Goal: Complete application form: Complete application form

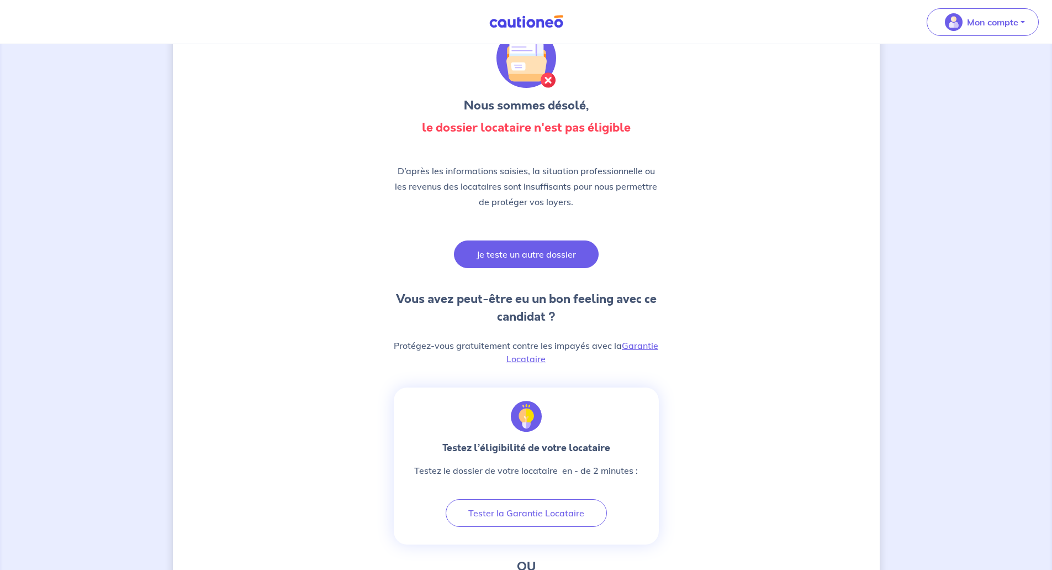
scroll to position [55, 0]
click at [541, 248] on button "Je teste un autre dossier" at bounding box center [526, 255] width 145 height 28
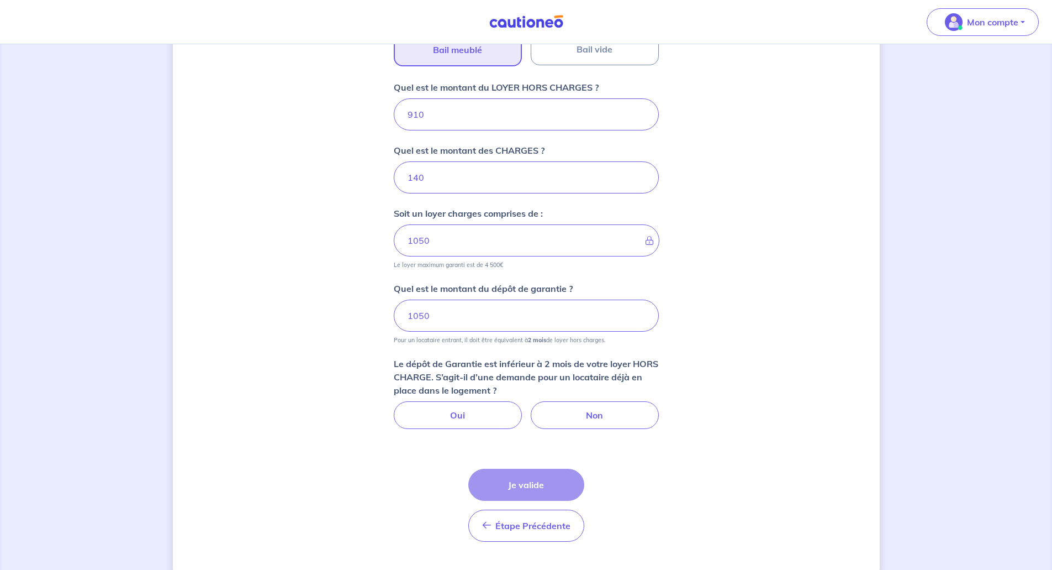
scroll to position [443, 0]
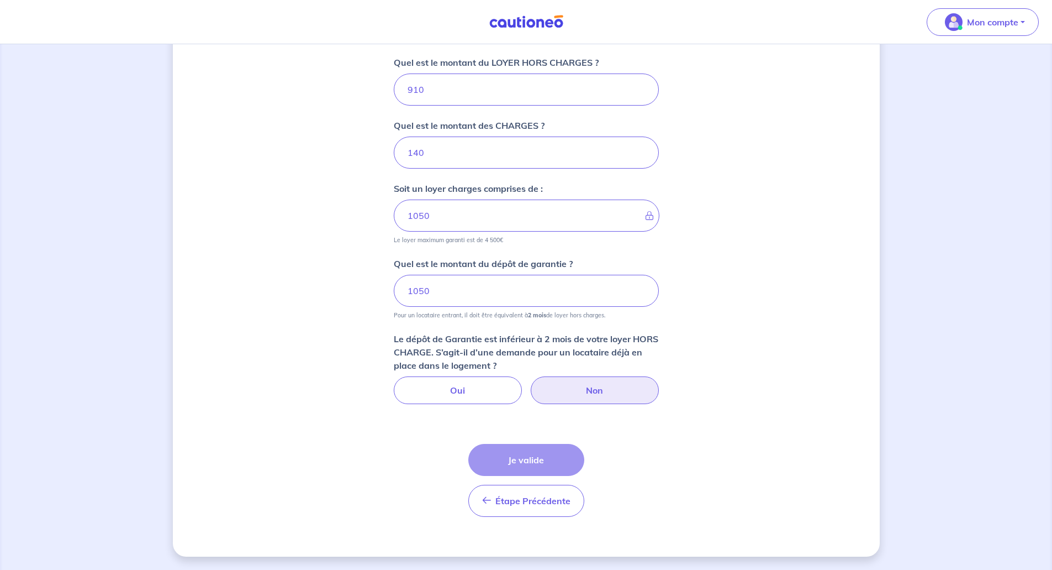
click at [612, 389] on label "Non" at bounding box center [595, 390] width 128 height 28
click at [530, 383] on input "Non" at bounding box center [526, 379] width 7 height 7
radio input "true"
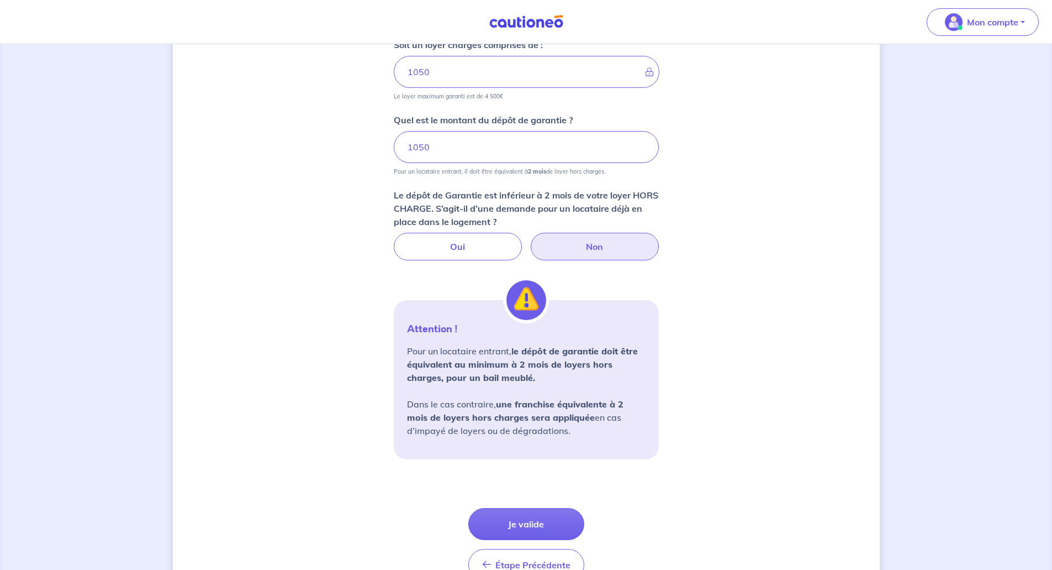
scroll to position [429, 0]
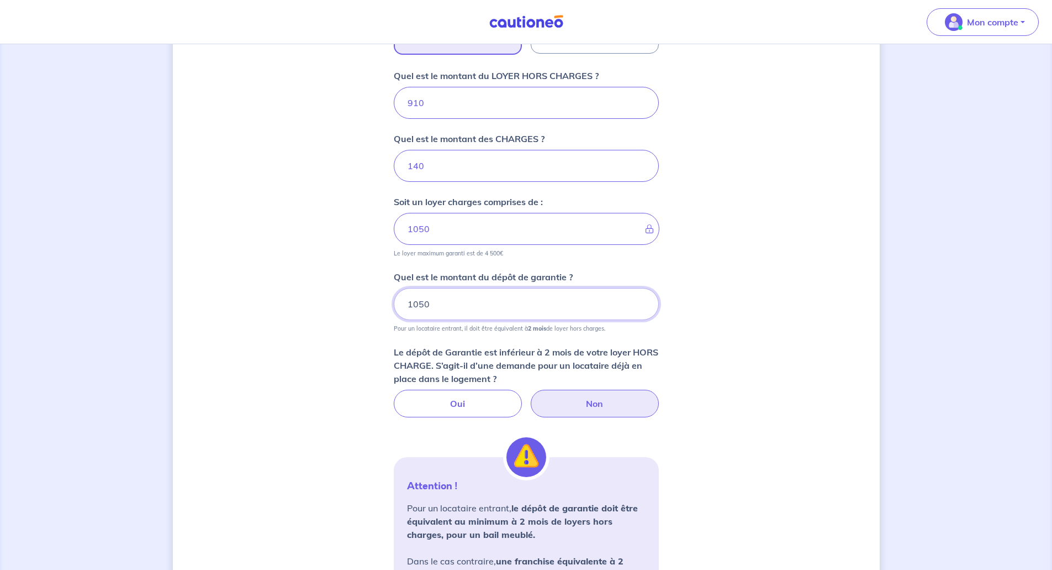
drag, startPoint x: 441, startPoint y: 304, endPoint x: 358, endPoint y: 304, distance: 83.4
click at [358, 304] on div "Dites-nous en plus sur votre bien Où se situe votre bien en location ? [STREET_…" at bounding box center [526, 202] width 707 height 1149
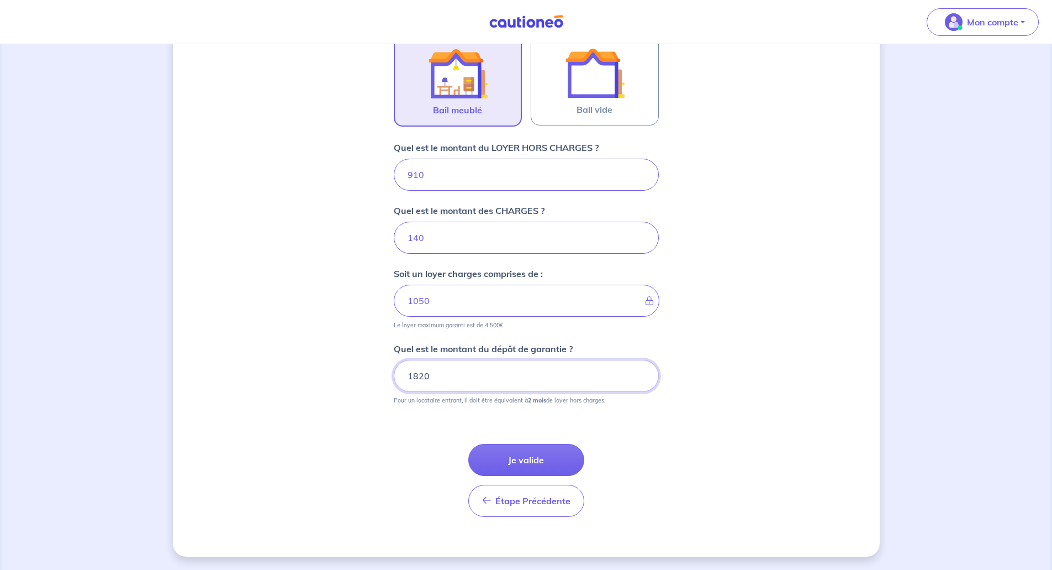
scroll to position [357, 0]
type input "1820"
click at [538, 457] on button "Je valide" at bounding box center [527, 460] width 116 height 32
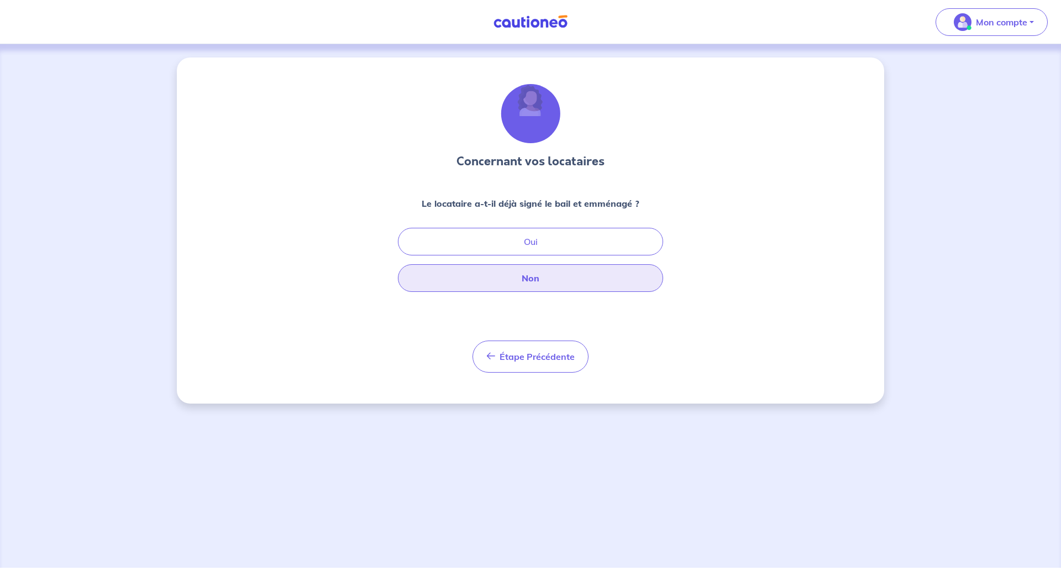
click at [554, 286] on button "Non" at bounding box center [530, 278] width 265 height 28
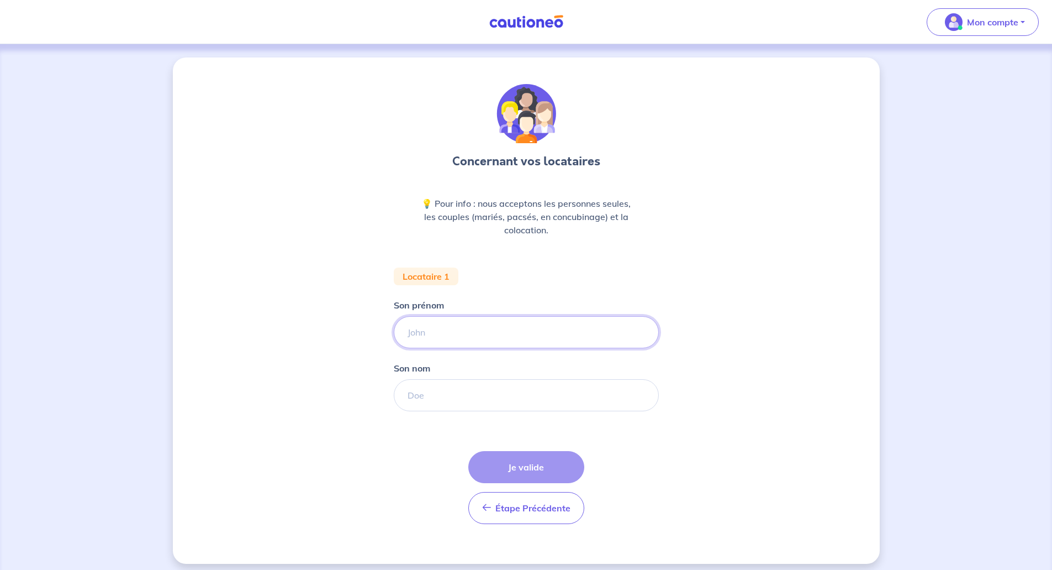
click at [525, 331] on input "Son prénom" at bounding box center [526, 332] width 265 height 32
type input "[PERSON_NAME]"
click at [429, 396] on input "Son nom" at bounding box center [526, 395] width 265 height 32
type input "OSSIDZA"
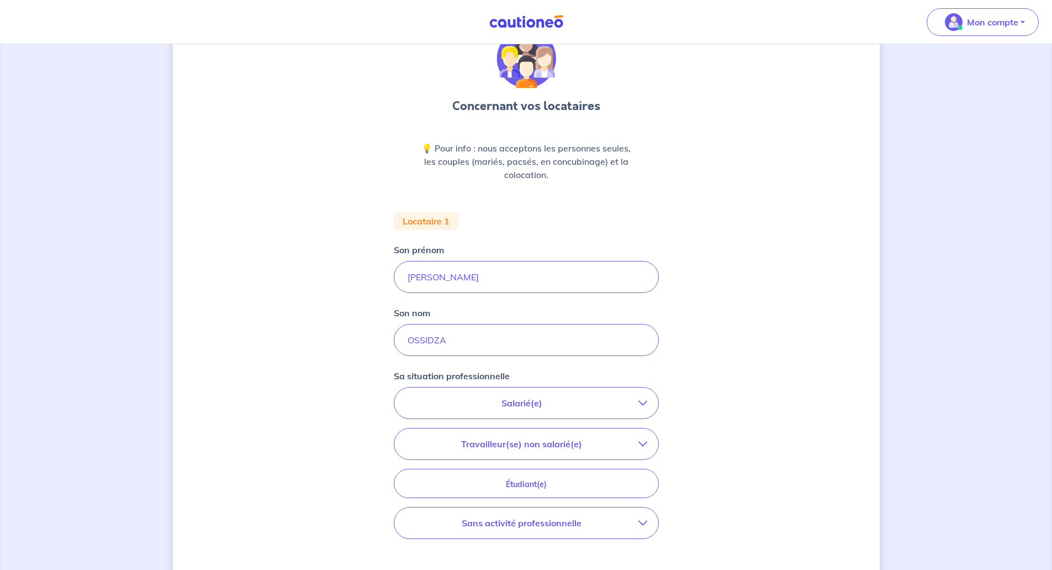
click at [564, 396] on button "Salarié(e)" at bounding box center [526, 402] width 264 height 31
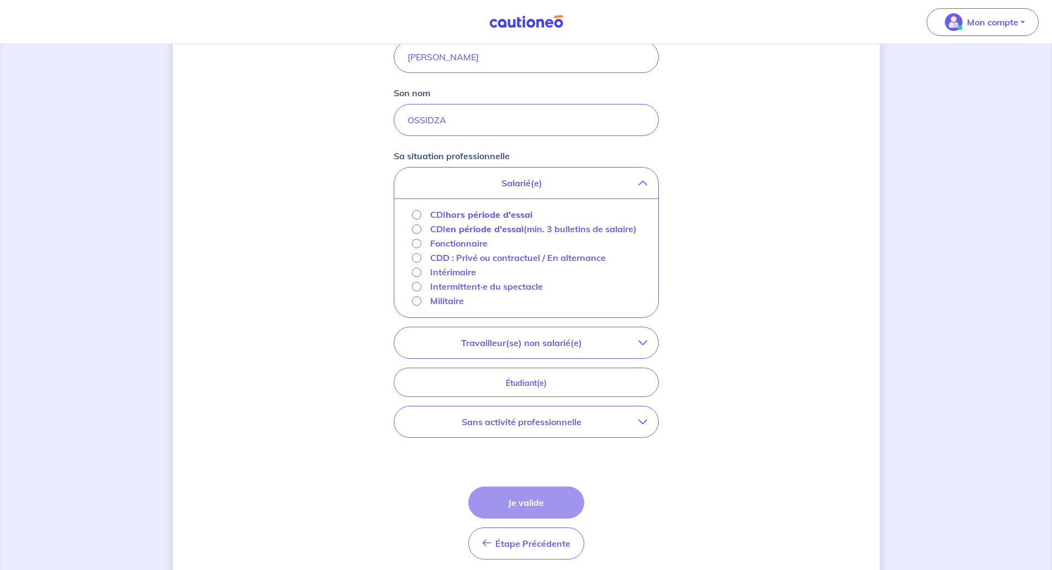
scroll to position [276, 0]
click at [496, 212] on strong "hors période d'essai" at bounding box center [489, 213] width 87 height 11
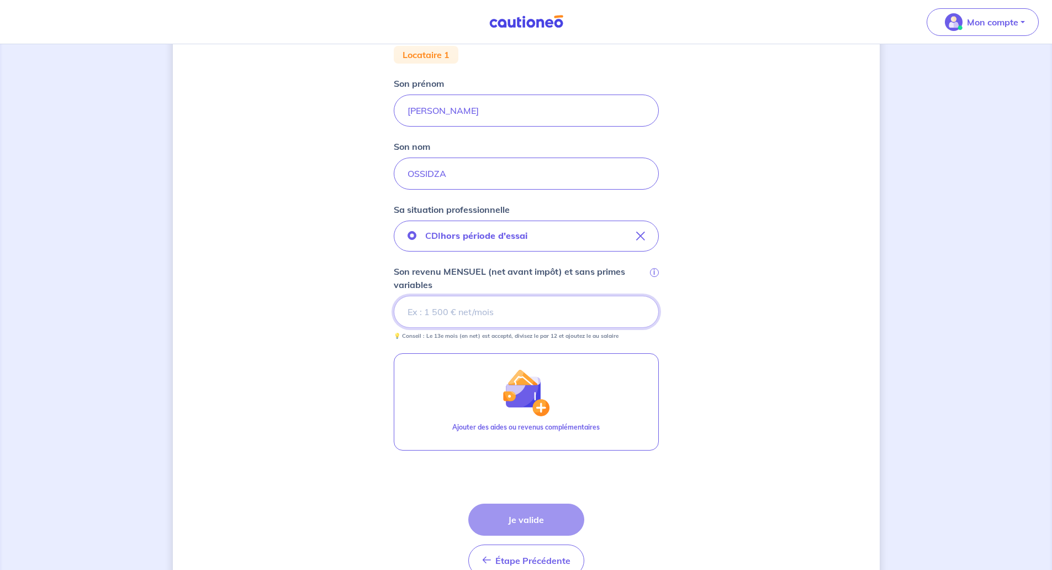
click at [460, 314] on input "Son revenu MENSUEL (net avant impôt) et sans primes variables i" at bounding box center [526, 312] width 265 height 32
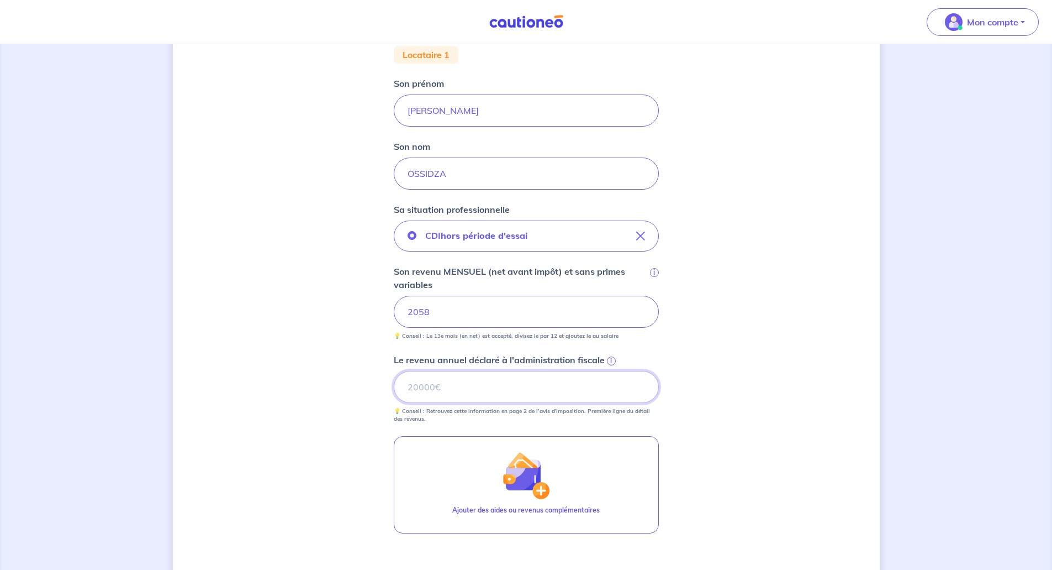
click at [590, 382] on input "Le revenu annuel déclaré à l'administration fiscale i" at bounding box center [526, 387] width 265 height 32
click at [543, 389] on input "Le revenu annuel déclaré à l'administration fiscale i" at bounding box center [526, 387] width 265 height 32
type input "22643"
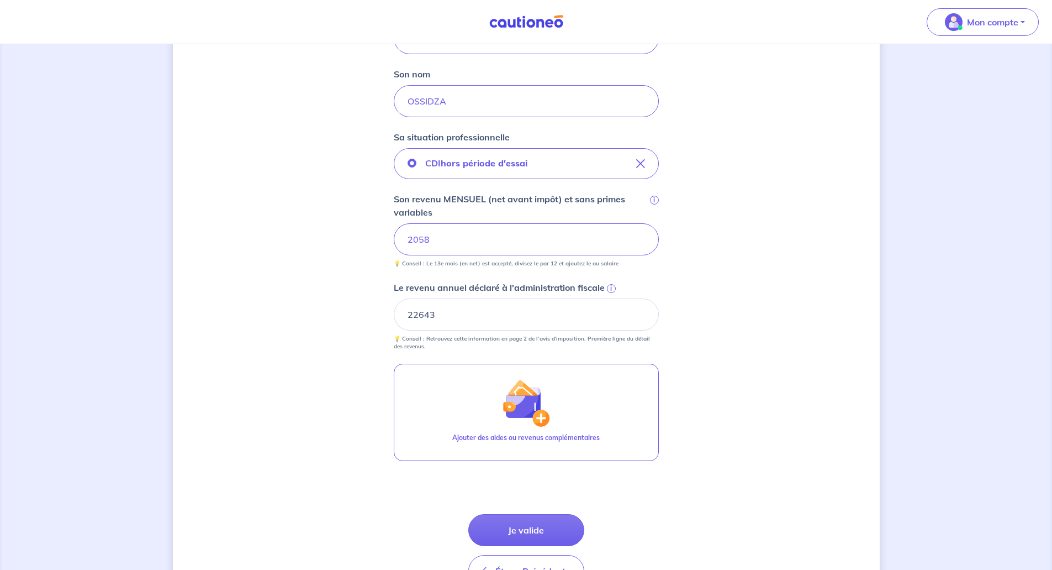
scroll to position [364, 0]
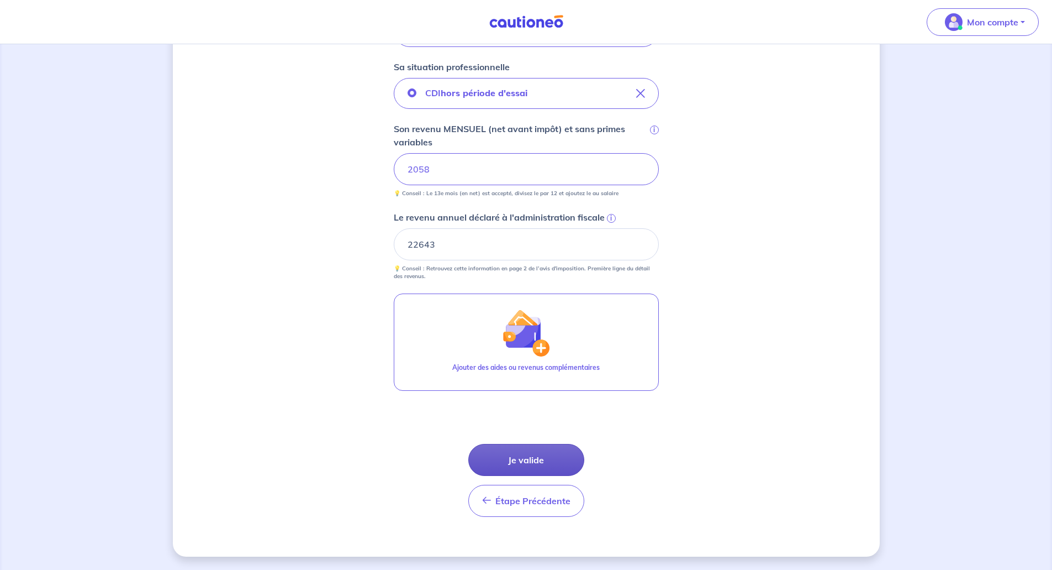
click at [541, 472] on button "Je valide" at bounding box center [527, 460] width 116 height 32
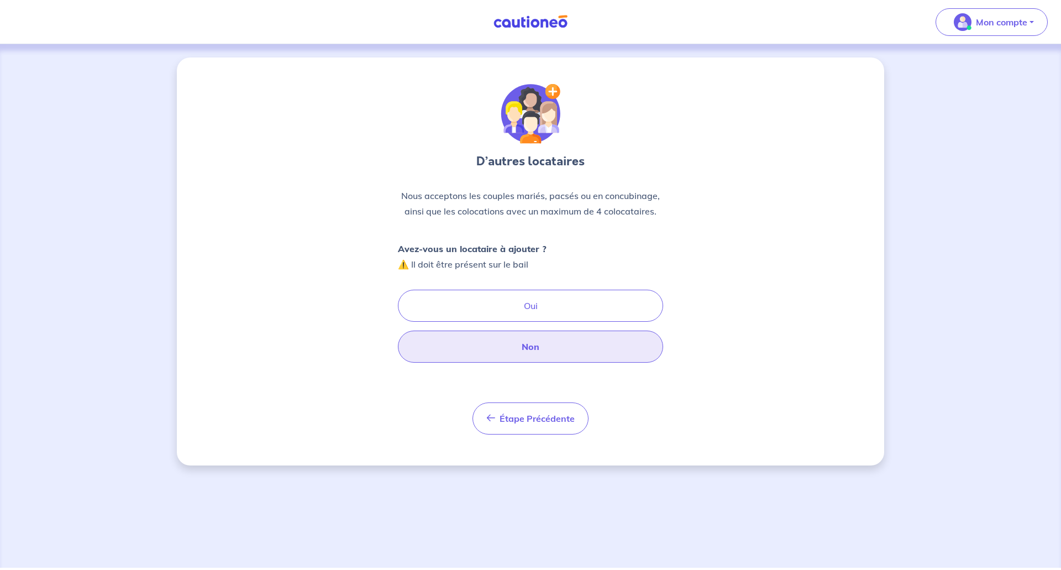
click at [552, 346] on button "Non" at bounding box center [530, 346] width 265 height 32
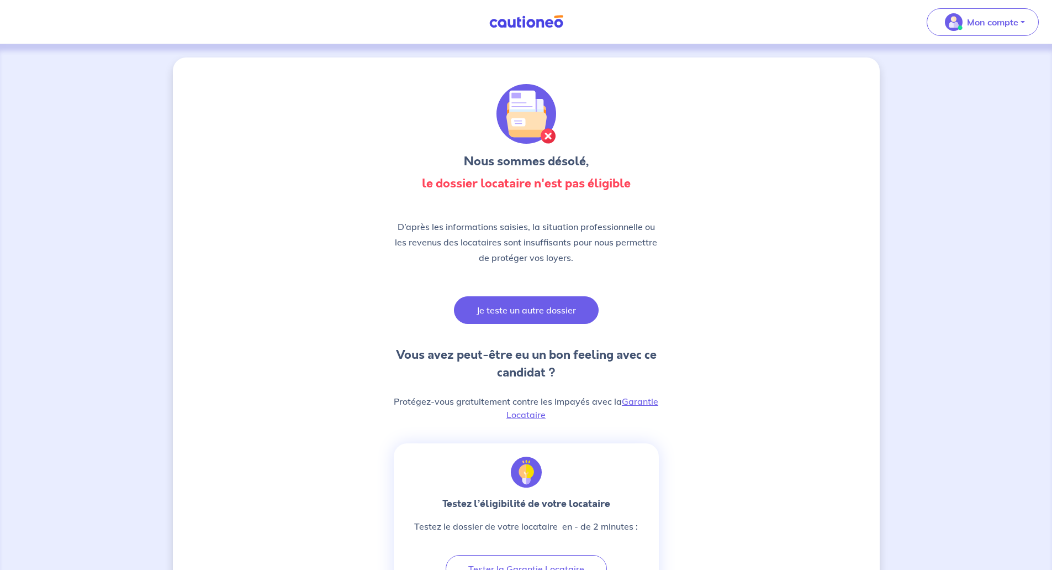
click at [566, 308] on button "Je teste un autre dossier" at bounding box center [526, 310] width 145 height 28
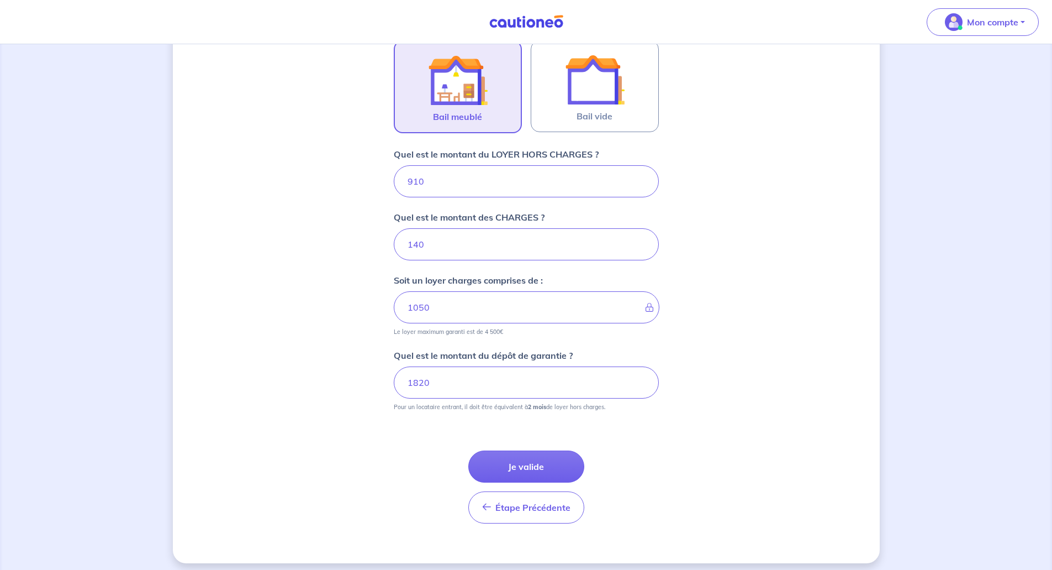
scroll to position [357, 0]
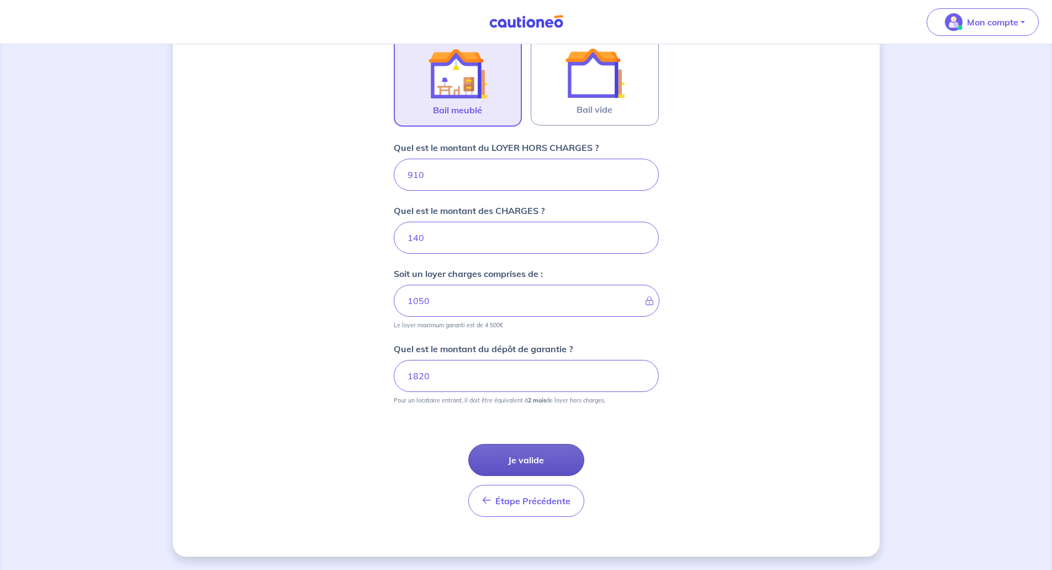
click at [564, 459] on button "Je valide" at bounding box center [527, 460] width 116 height 32
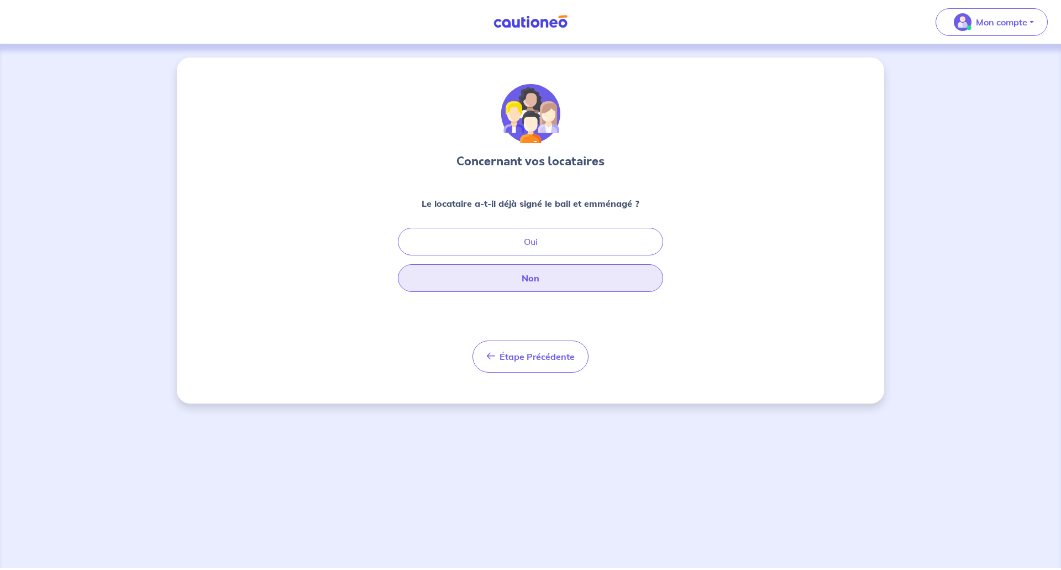
click at [559, 280] on button "Non" at bounding box center [530, 278] width 265 height 28
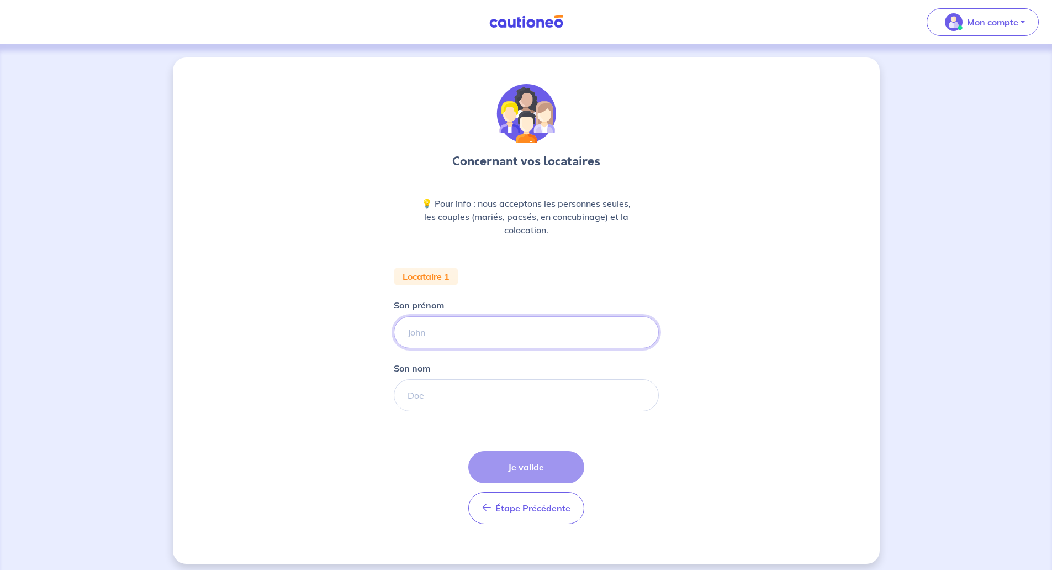
click at [462, 333] on input "Son prénom" at bounding box center [526, 332] width 265 height 32
type input "[PERSON_NAME]"
click at [459, 393] on input "Son nom" at bounding box center [526, 395] width 265 height 32
type input "OSSIDZA"
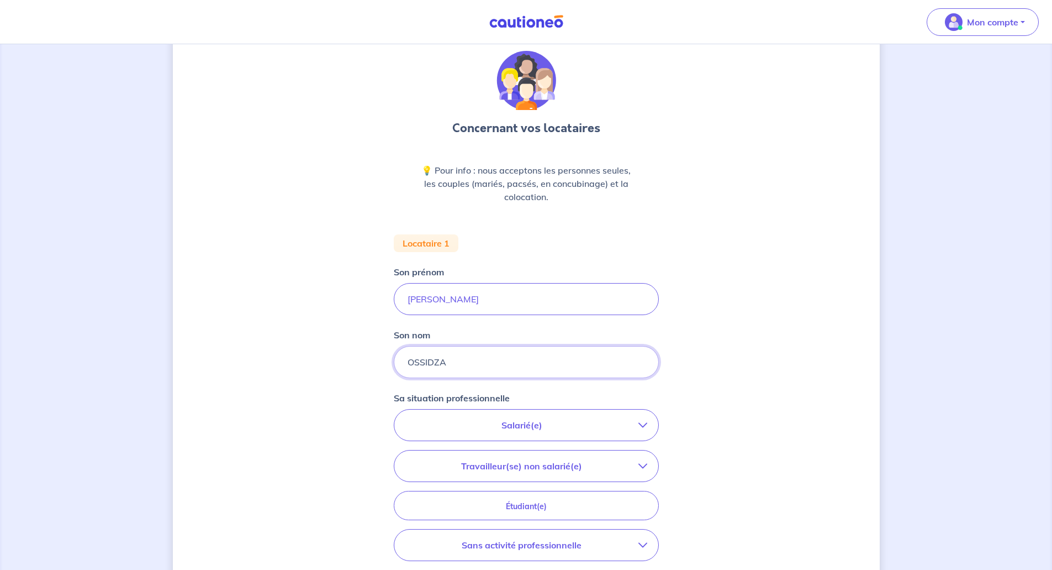
scroll to position [166, 0]
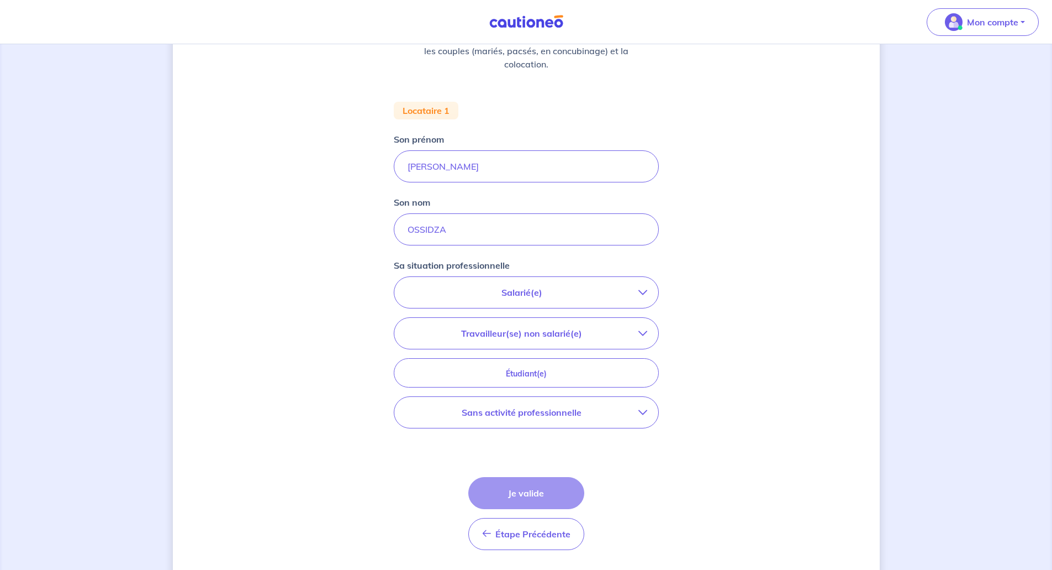
click at [571, 288] on p "Salarié(e)" at bounding box center [522, 292] width 233 height 13
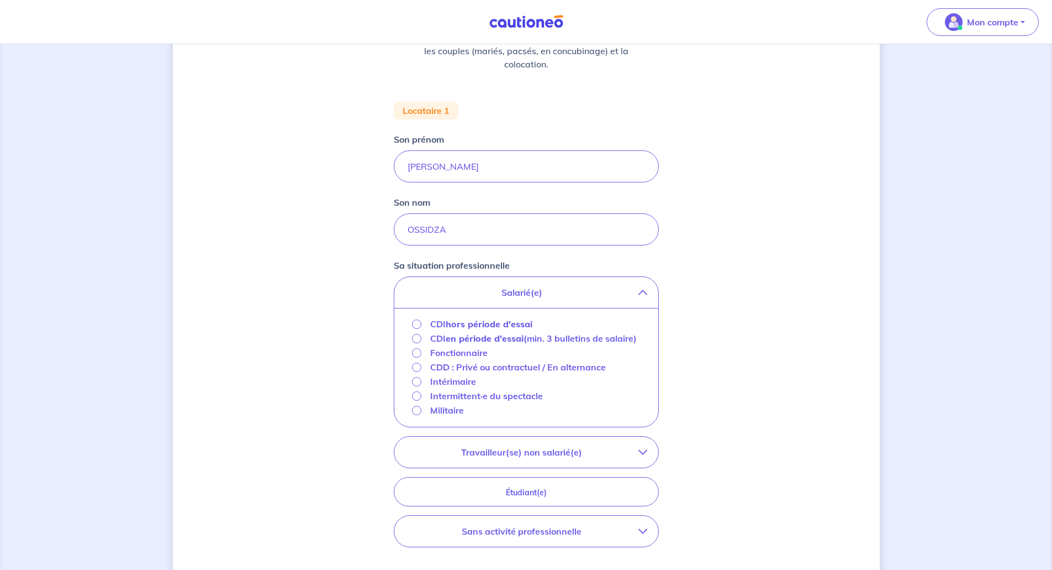
click at [488, 324] on strong "hors période d'essai" at bounding box center [489, 323] width 87 height 11
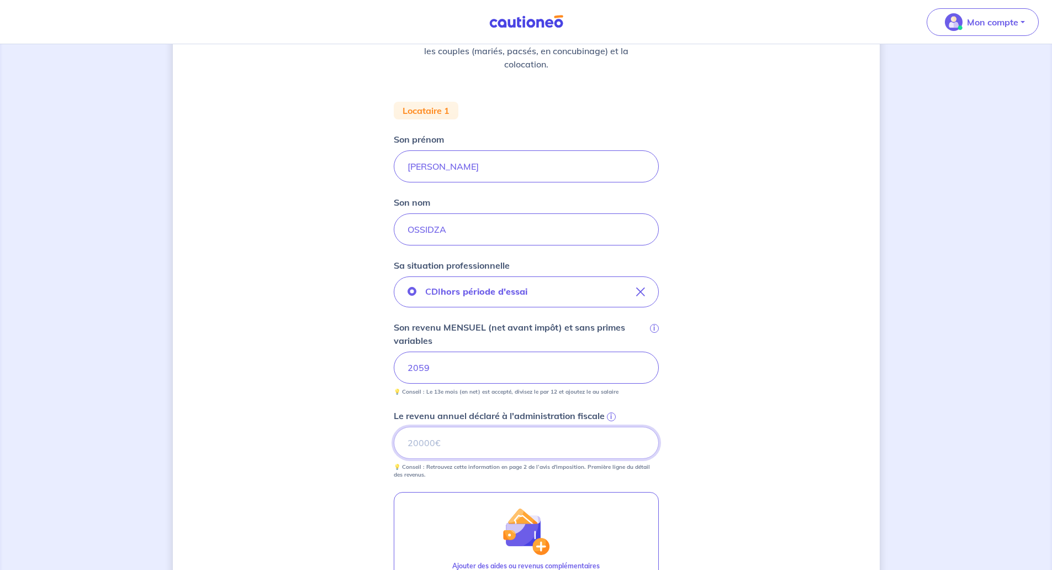
click at [461, 445] on input "Le revenu annuel déclaré à l'administration fiscale i" at bounding box center [526, 443] width 265 height 32
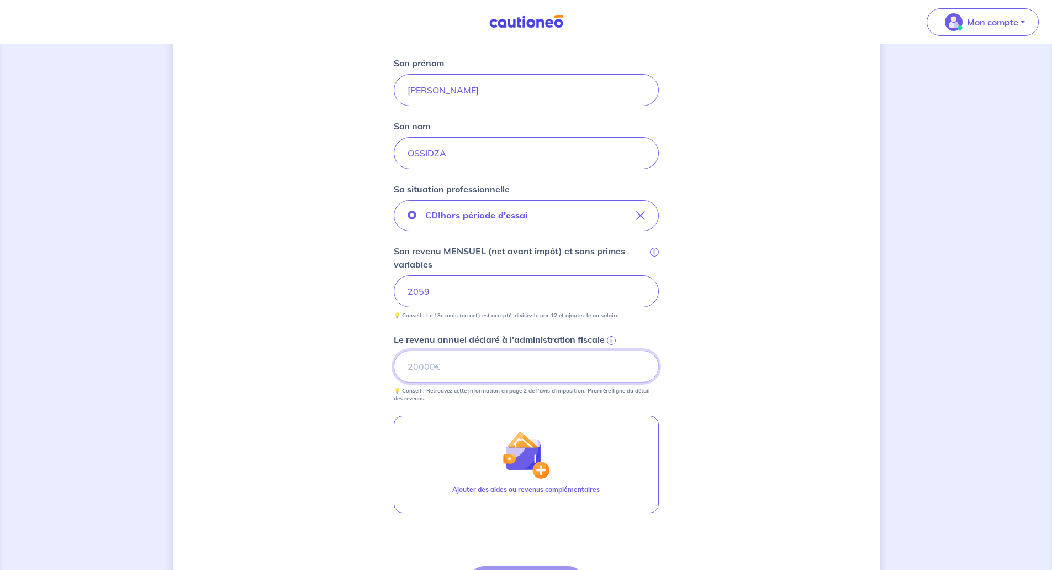
scroll to position [331, 0]
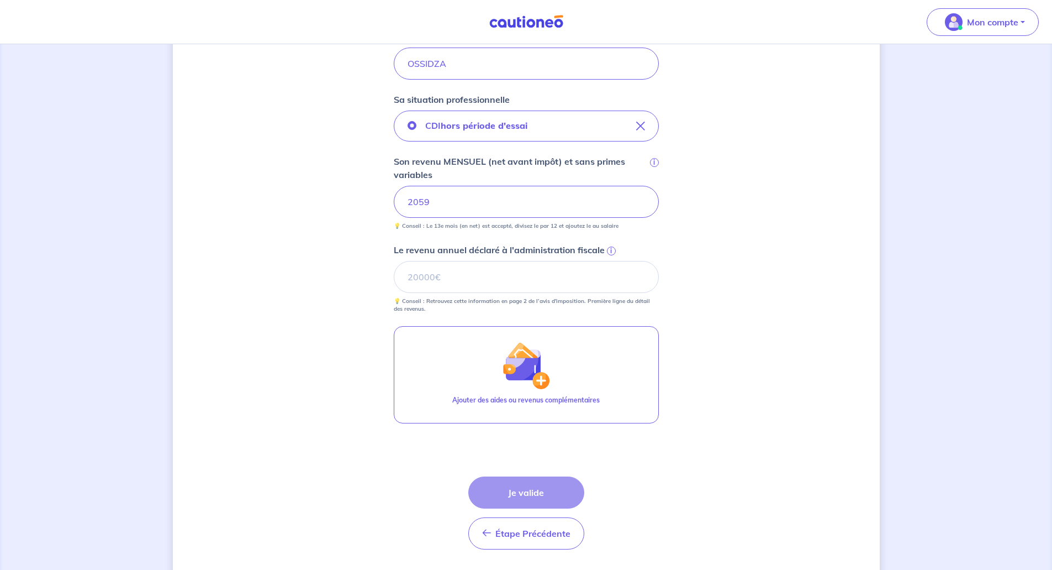
click at [549, 495] on div "Étape Précédente Précédent Je valide Je valide" at bounding box center [527, 512] width 116 height 73
click at [465, 273] on input "Le revenu annuel déclaré à l'administration fiscale i" at bounding box center [526, 277] width 265 height 32
click at [472, 276] on input "Le revenu annuel déclaré à l'administration fiscale i" at bounding box center [526, 277] width 265 height 32
type input "22643"
click at [516, 482] on button "Je valide" at bounding box center [527, 492] width 116 height 32
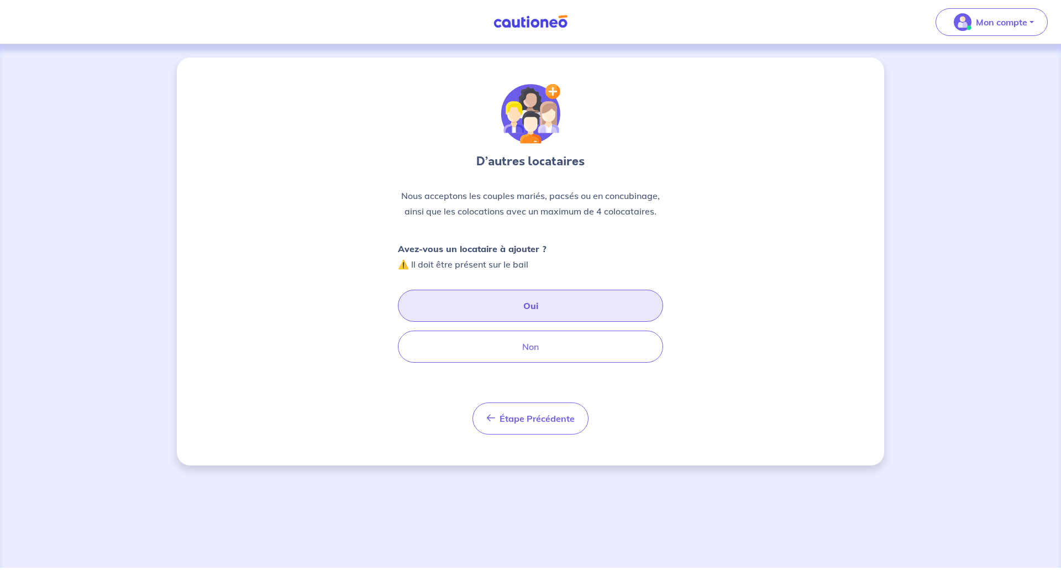
click at [534, 304] on button "Oui" at bounding box center [530, 306] width 265 height 32
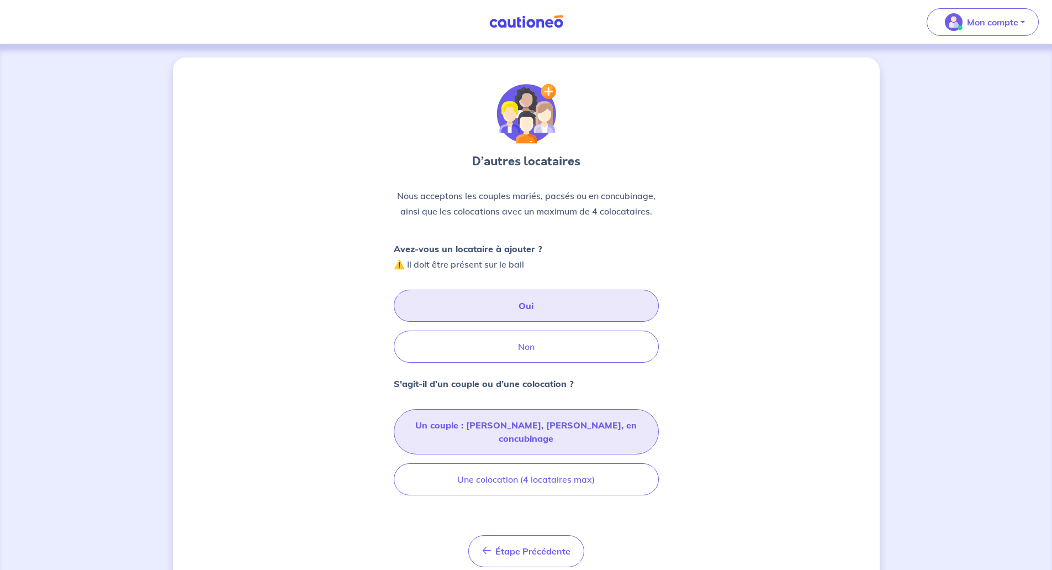
click at [578, 433] on button "Un couple : [PERSON_NAME], [PERSON_NAME], en concubinage" at bounding box center [526, 431] width 265 height 45
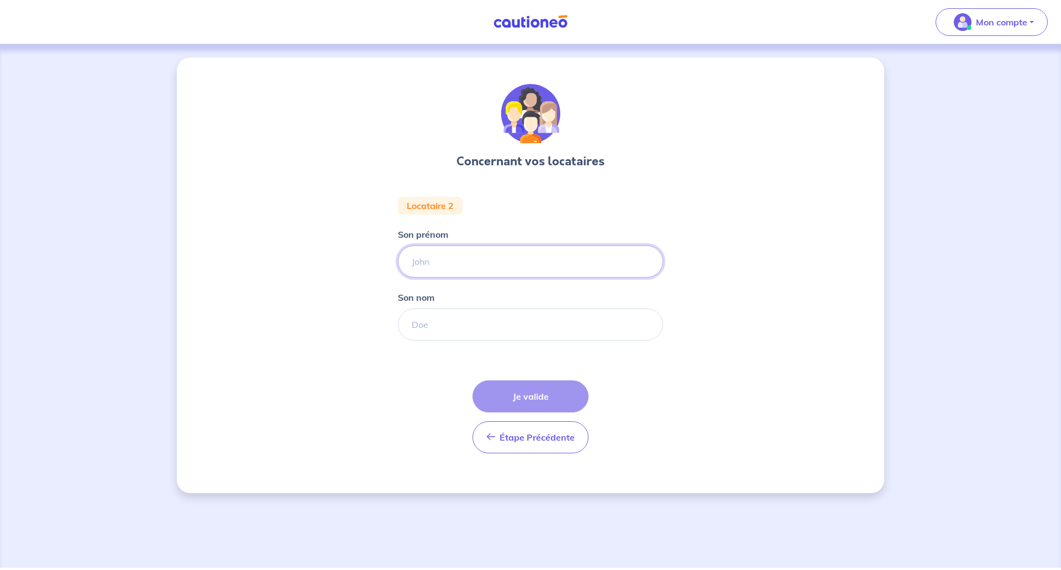
click at [452, 261] on input "Son prénom" at bounding box center [530, 261] width 265 height 32
type input "[PERSON_NAME]"
click at [443, 323] on input "Son nom" at bounding box center [530, 324] width 265 height 32
type input "OSSIDZA"
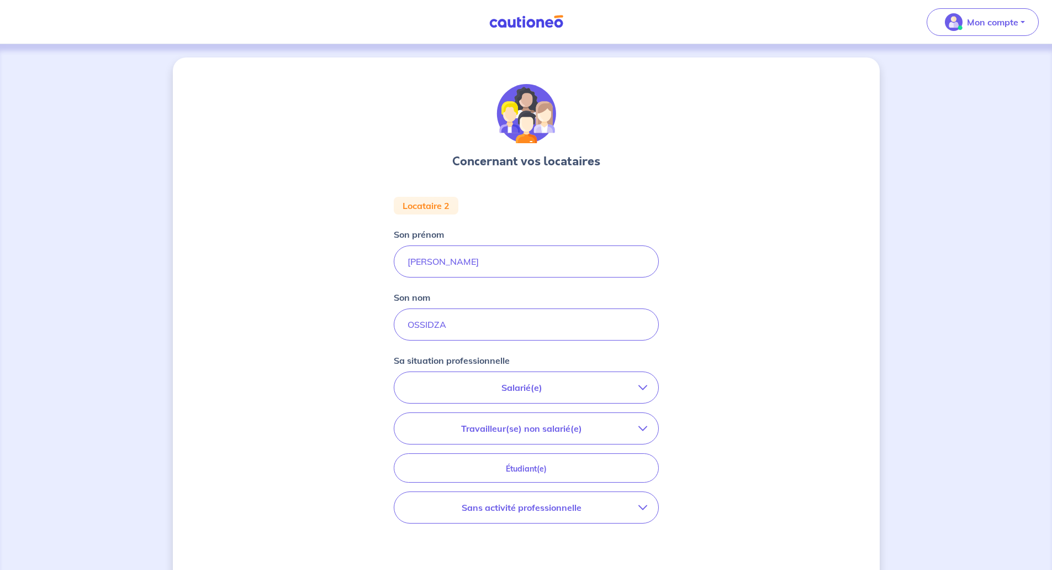
click at [578, 510] on p "Sans activité professionnelle" at bounding box center [522, 507] width 233 height 13
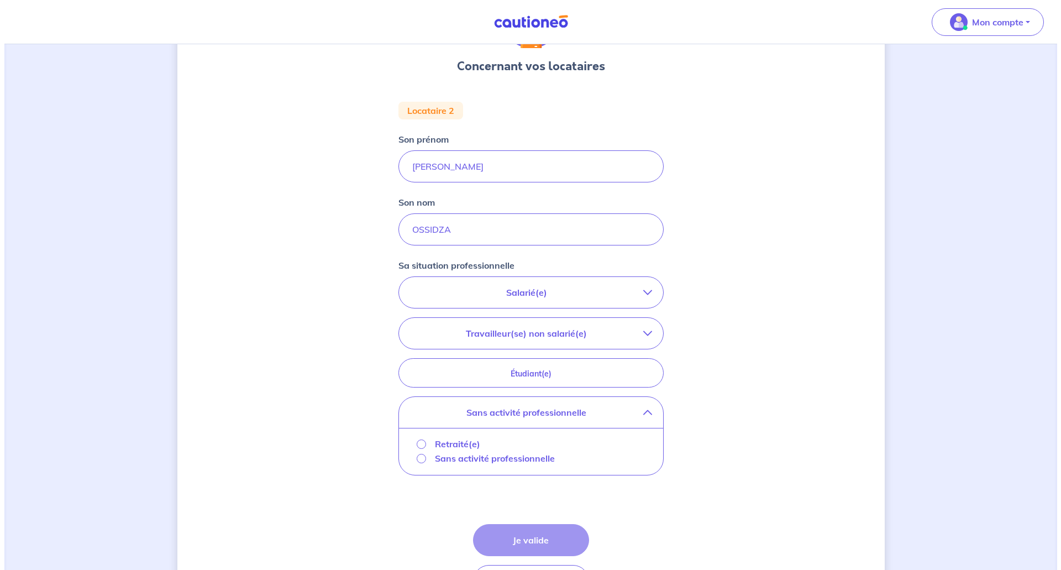
scroll to position [166, 0]
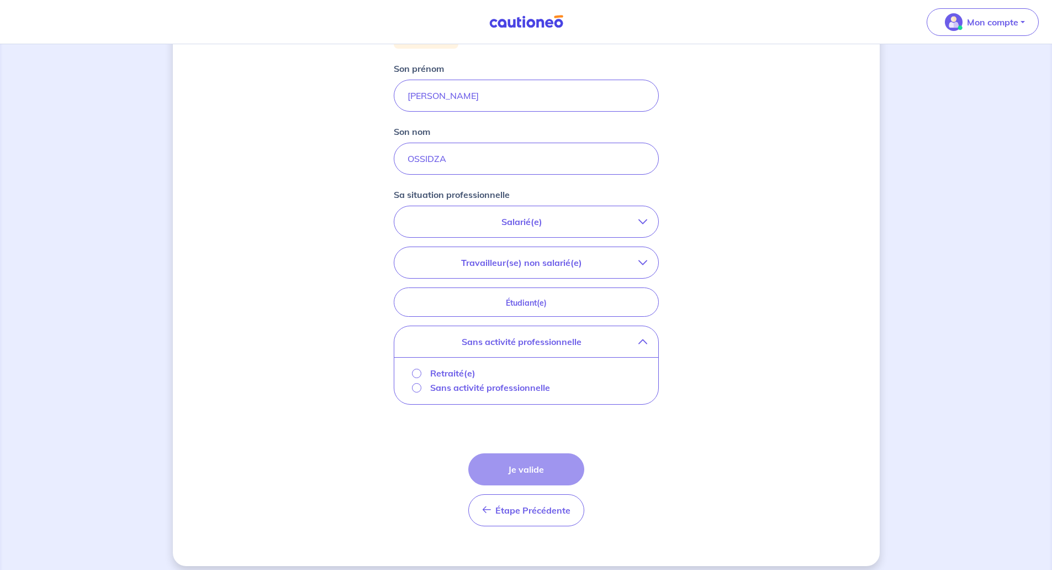
click at [477, 389] on p "Sans activité professionnelle" at bounding box center [490, 387] width 120 height 13
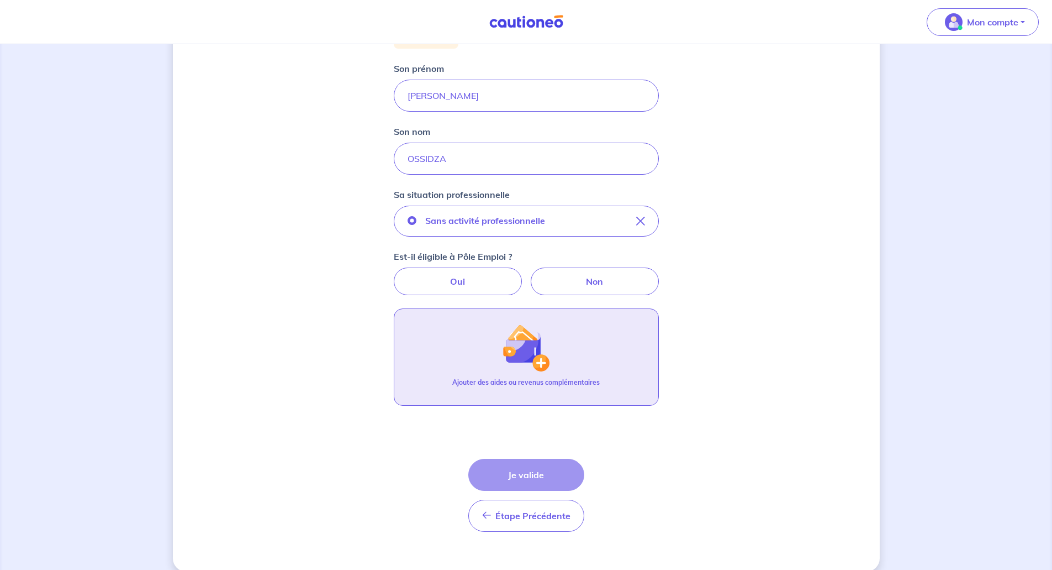
click at [546, 360] on img "button" at bounding box center [526, 348] width 48 height 48
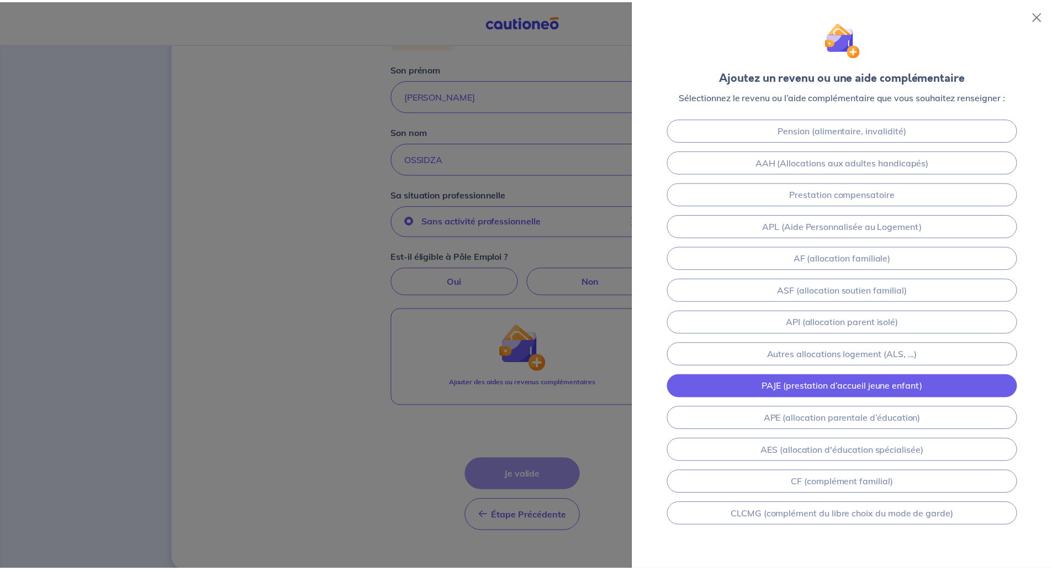
scroll to position [46, 0]
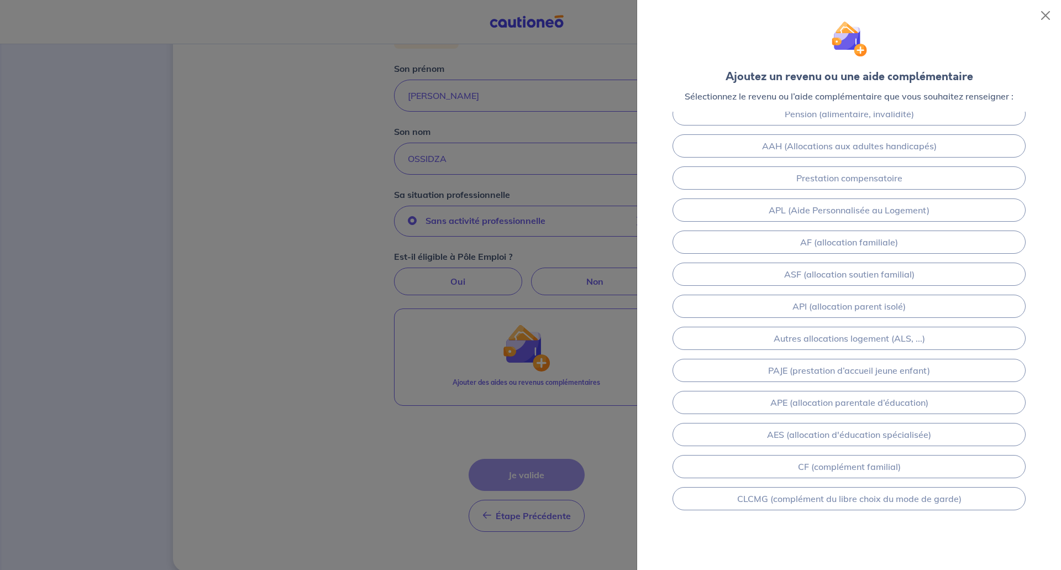
click at [365, 288] on div at bounding box center [530, 285] width 1061 height 570
click at [480, 273] on div at bounding box center [530, 285] width 1061 height 570
click at [465, 285] on div at bounding box center [530, 285] width 1061 height 570
click at [1040, 17] on button "Close" at bounding box center [1045, 16] width 18 height 18
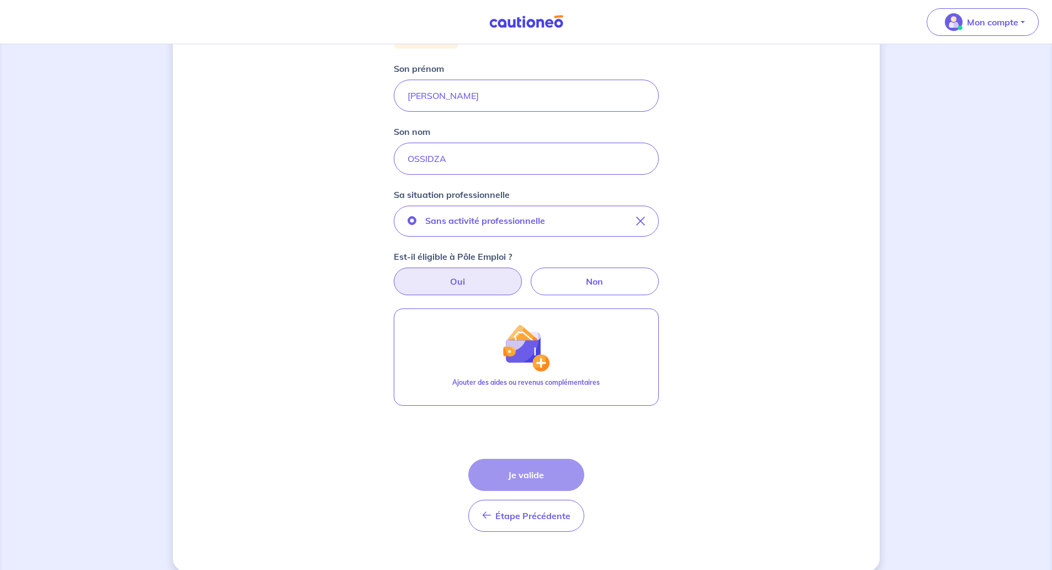
click at [473, 279] on label "Oui" at bounding box center [458, 281] width 128 height 28
click at [523, 275] on input "Oui" at bounding box center [526, 270] width 7 height 7
radio input "true"
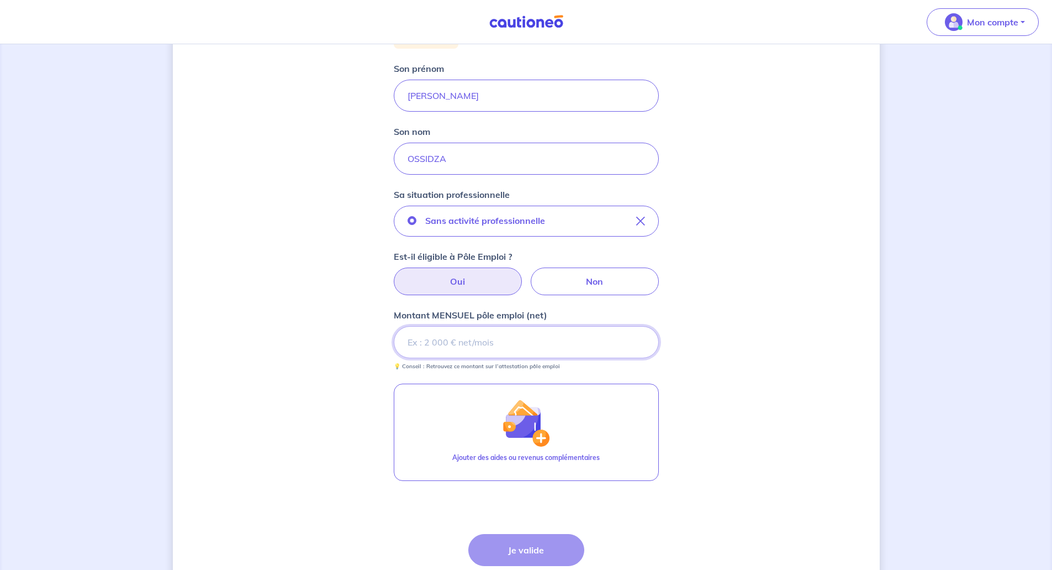
click at [476, 344] on input "Montant MENSUEL pôle emploi (net)" at bounding box center [526, 342] width 265 height 32
click at [495, 350] on input "Montant MENSUEL pôle emploi (net)" at bounding box center [526, 342] width 265 height 32
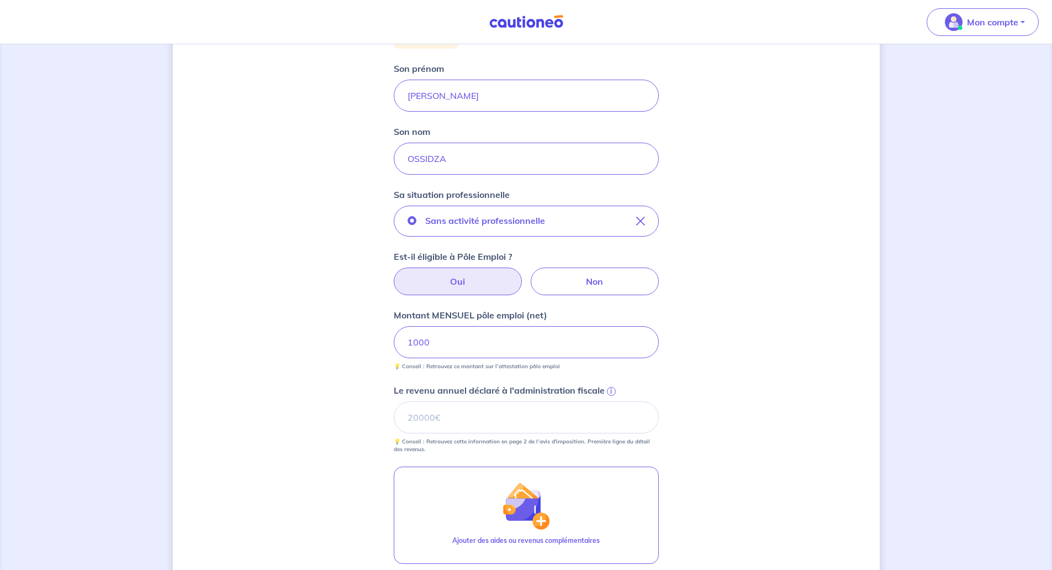
click at [722, 400] on div "Concernant vos locataires Locataire 2 Son prénom [PERSON_NAME] Son nom OSSIDZA …" at bounding box center [526, 311] width 707 height 838
click at [425, 414] on input "Le revenu annuel déclaré à l'administration fiscale i" at bounding box center [526, 417] width 265 height 32
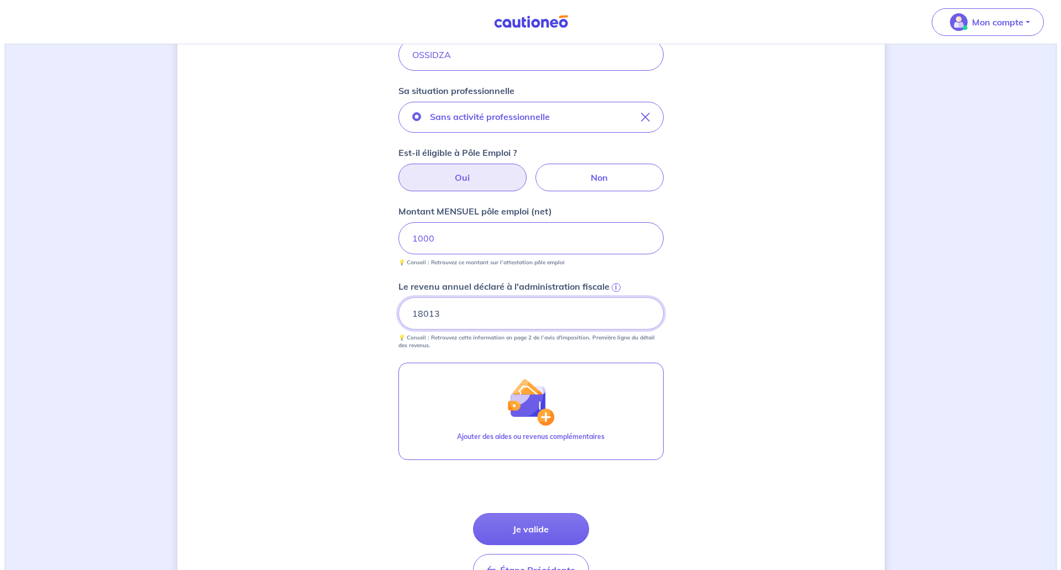
scroll to position [276, 0]
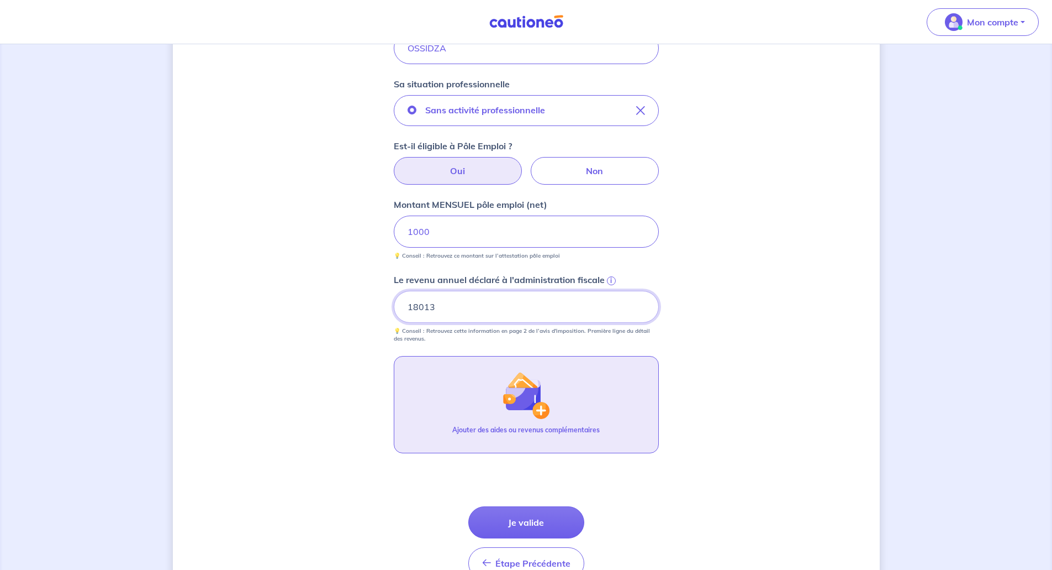
type input "18013"
click at [541, 393] on img "button" at bounding box center [526, 395] width 48 height 48
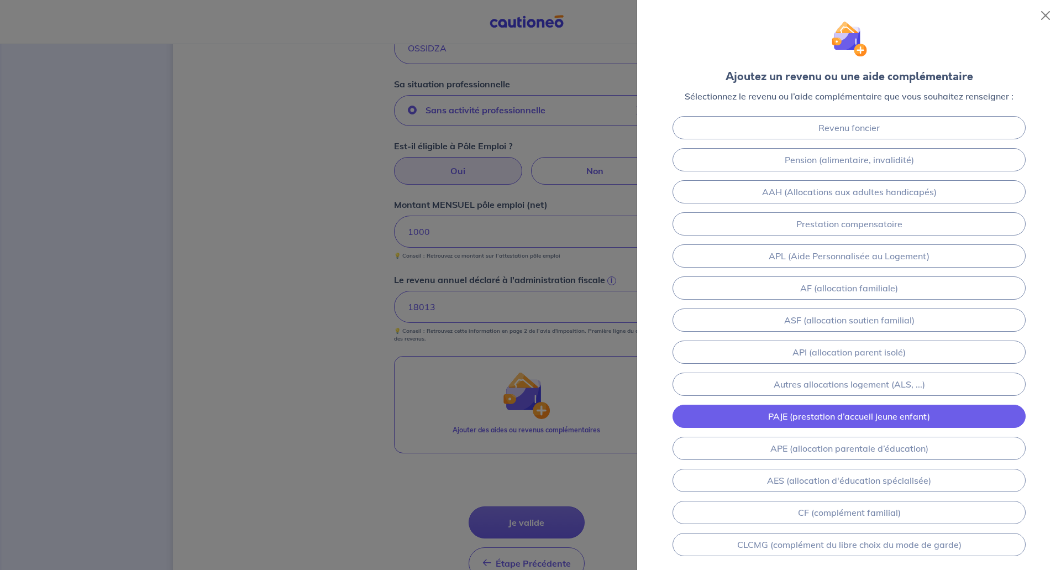
click at [877, 421] on link "PAJE (prestation d’accueil jeune enfant)" at bounding box center [848, 415] width 353 height 23
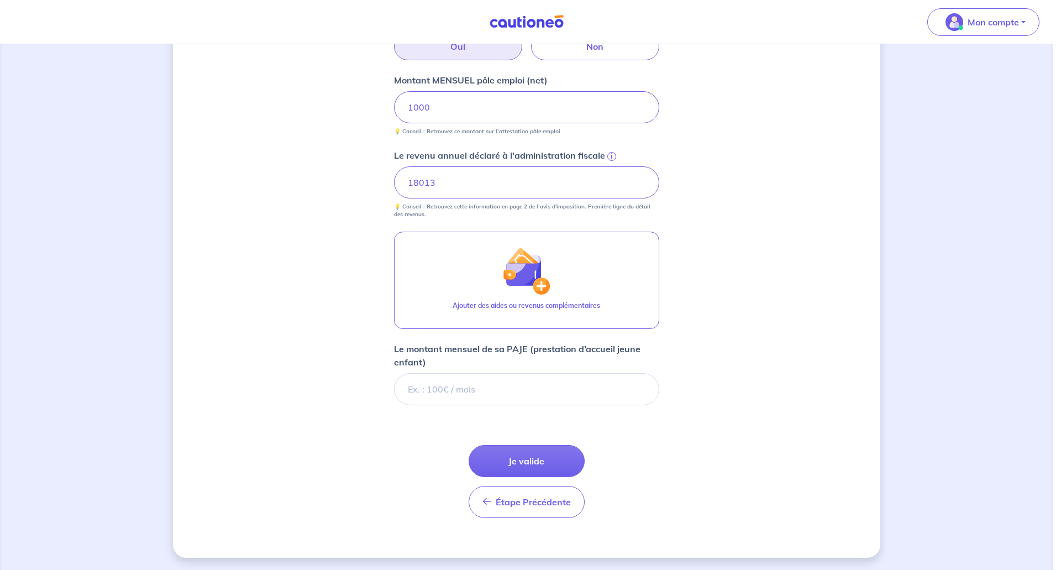
scroll to position [402, 0]
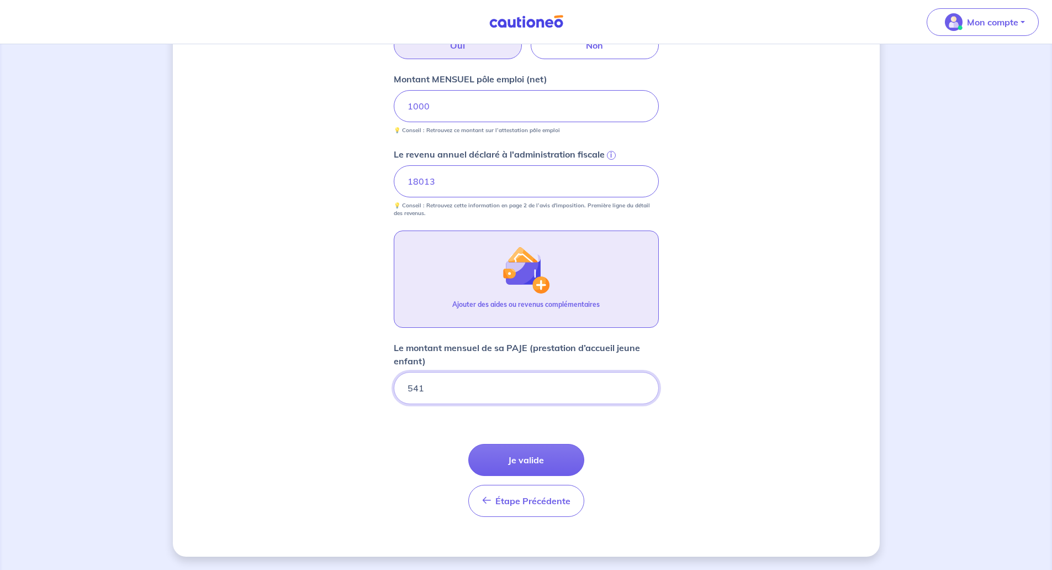
type input "541"
click at [536, 276] on img "button" at bounding box center [526, 270] width 48 height 48
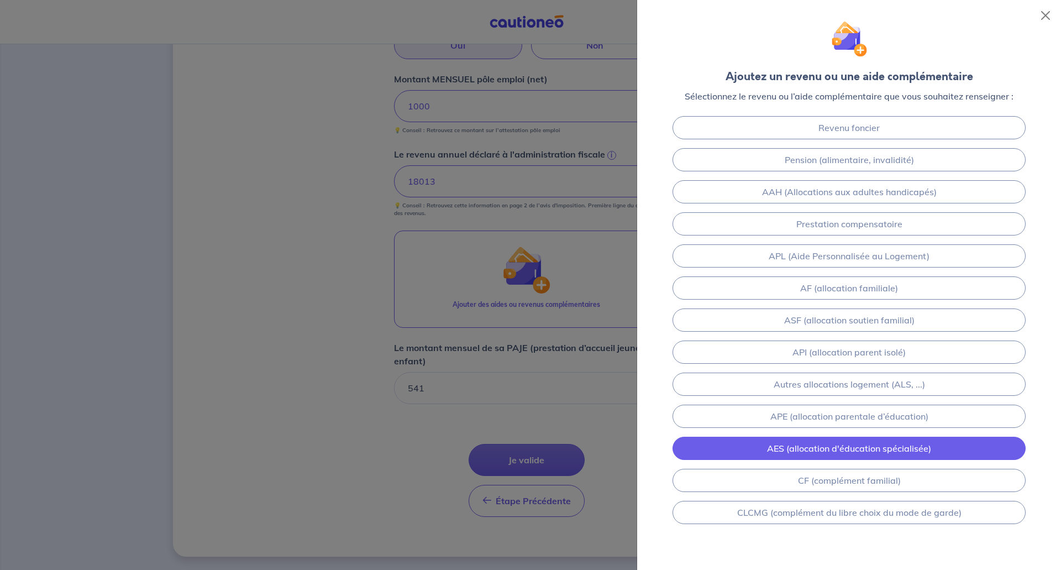
scroll to position [14, 0]
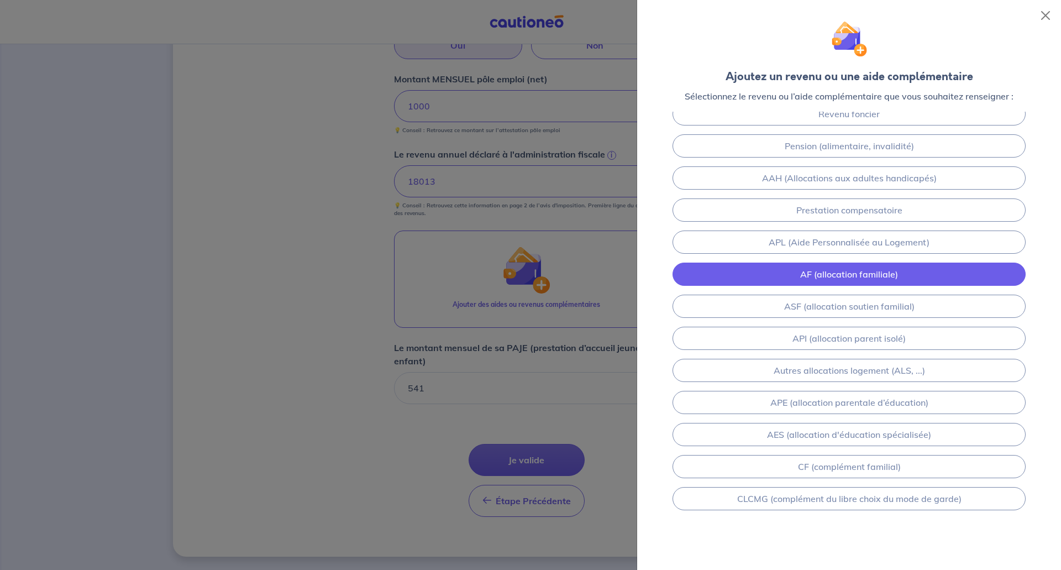
click at [924, 278] on link "AF (allocation familiale)" at bounding box center [848, 273] width 353 height 23
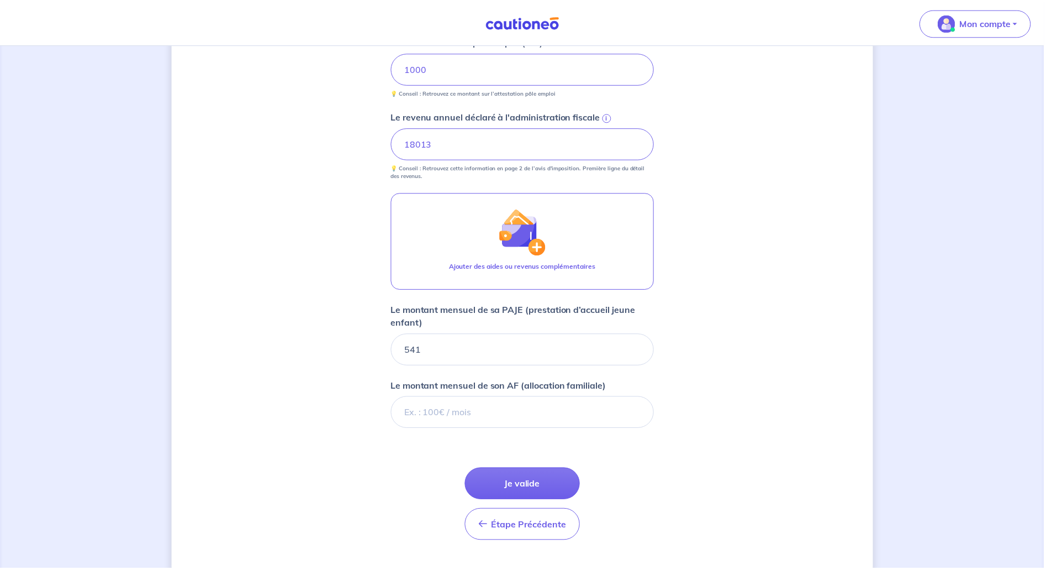
scroll to position [465, 0]
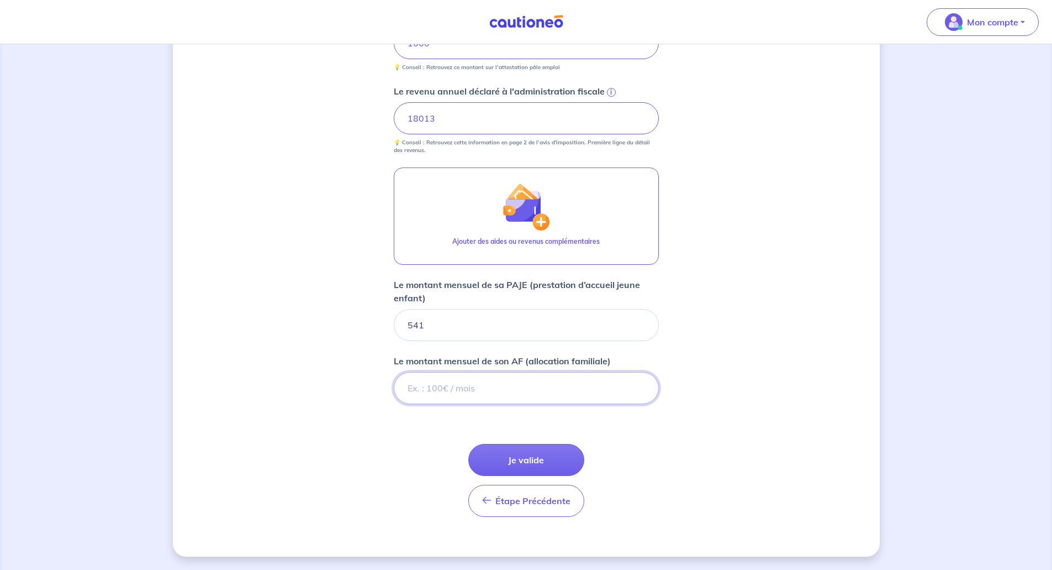
click at [457, 387] on input "Le montant mensuel de son AF (allocation familiale)" at bounding box center [526, 388] width 265 height 32
type input "541"
drag, startPoint x: 457, startPoint y: 331, endPoint x: 386, endPoint y: 323, distance: 71.8
click at [387, 323] on div "Concernant vos locataires Locataire 2 Son prénom [PERSON_NAME] Son nom OSSIDZA …" at bounding box center [526, 75] width 707 height 964
click at [425, 386] on input "541" at bounding box center [526, 388] width 265 height 32
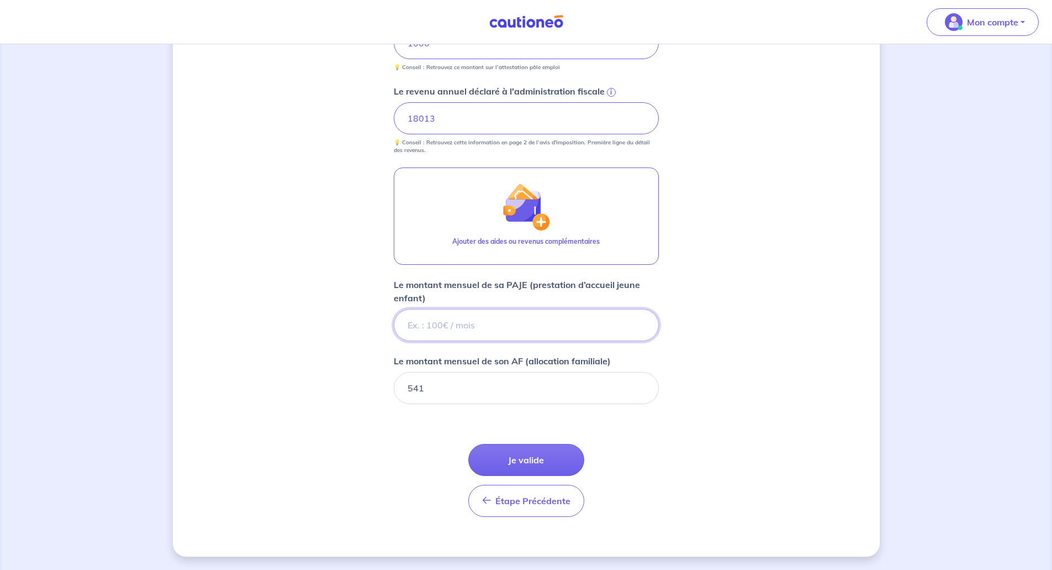
drag, startPoint x: 425, startPoint y: 331, endPoint x: 435, endPoint y: 330, distance: 9.5
click at [428, 331] on input "Le montant mensuel de sa PAJE (prestation d’accueil jeune enfant)" at bounding box center [526, 325] width 265 height 32
type input "197"
drag, startPoint x: 474, startPoint y: 393, endPoint x: 354, endPoint y: 376, distance: 121.1
click at [354, 376] on div "Concernant vos locataires Locataire 2 Son prénom [PERSON_NAME] Son nom OSSIDZA …" at bounding box center [526, 75] width 707 height 964
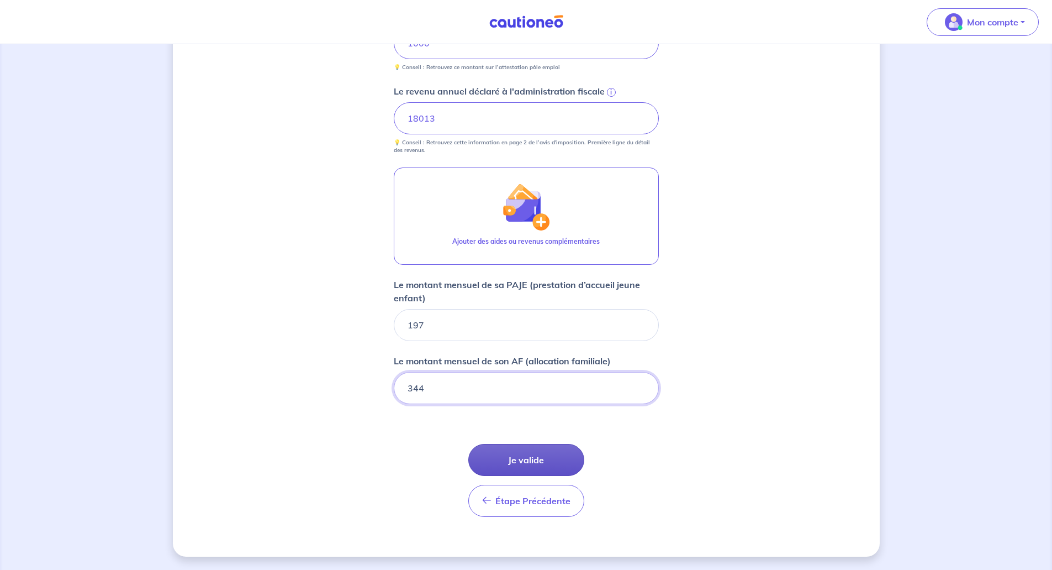
type input "344"
click at [571, 460] on button "Je valide" at bounding box center [527, 460] width 116 height 32
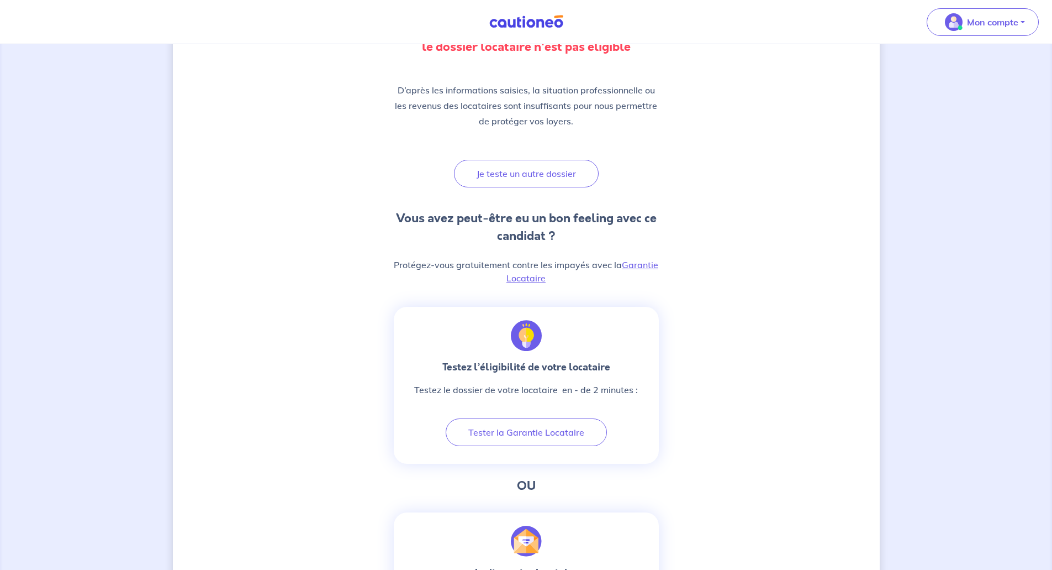
scroll to position [166, 0]
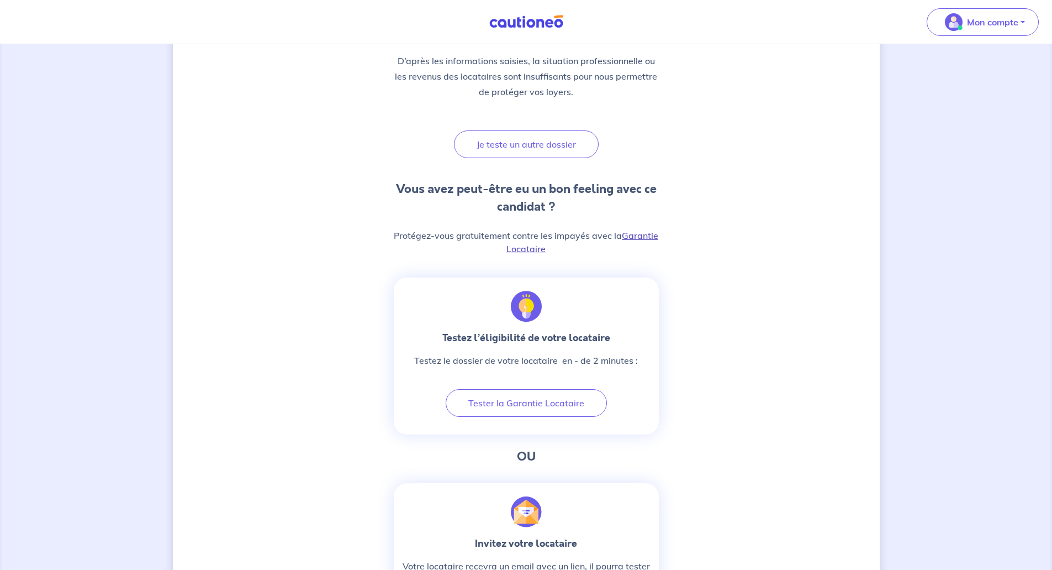
click at [628, 235] on link "Garantie Locataire" at bounding box center [583, 242] width 152 height 24
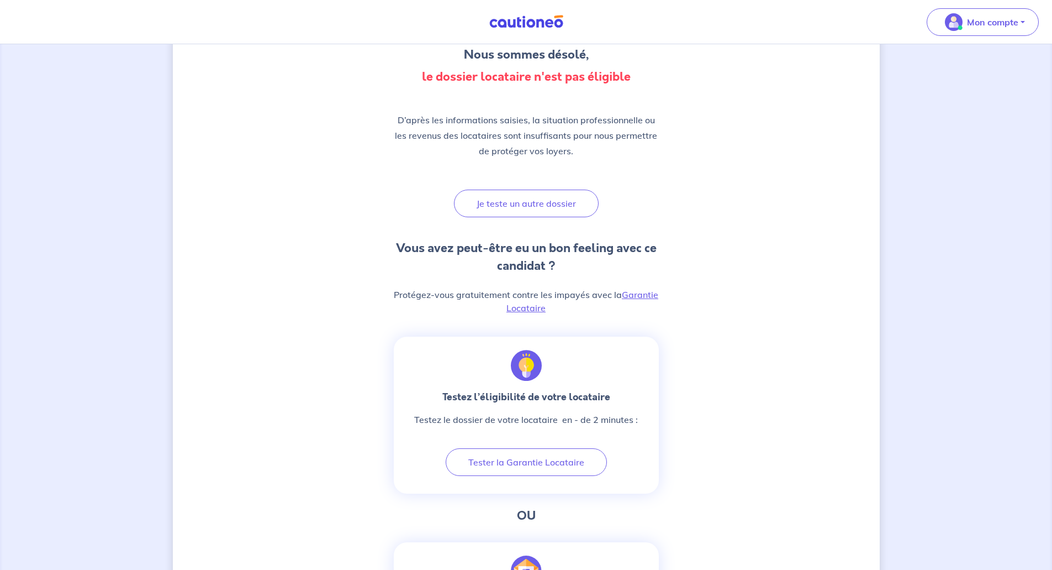
scroll to position [0, 0]
